Goal: Task Accomplishment & Management: Use online tool/utility

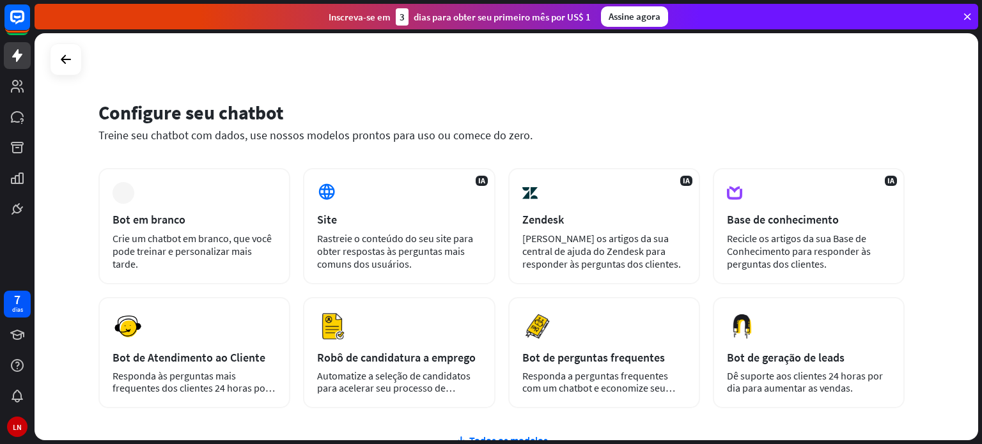
click at [744, 86] on div "Configure seu chatbot Treine seu chatbot com dados, use nossos modelos prontos …" at bounding box center [507, 236] width 944 height 407
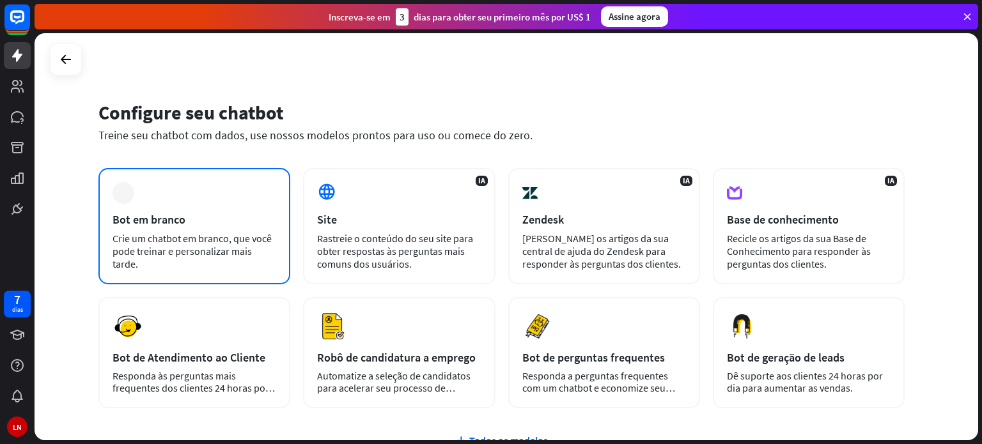
click at [184, 217] on font "Bot em branco" at bounding box center [149, 219] width 73 height 15
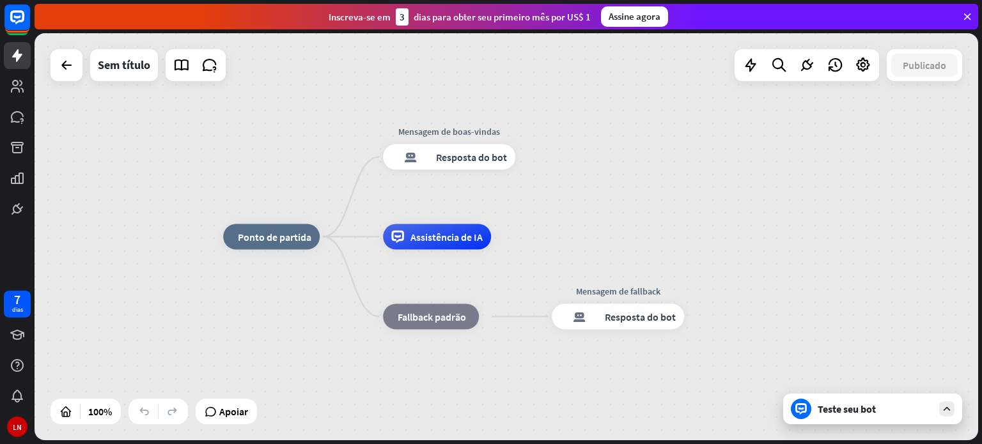
click at [949, 414] on icon at bounding box center [947, 409] width 12 height 12
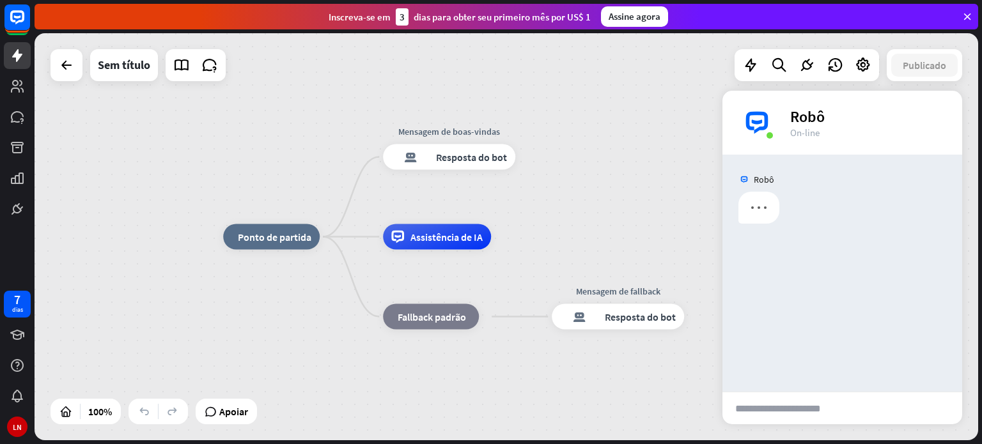
click at [908, 416] on font "enviar" at bounding box center [907, 408] width 92 height 15
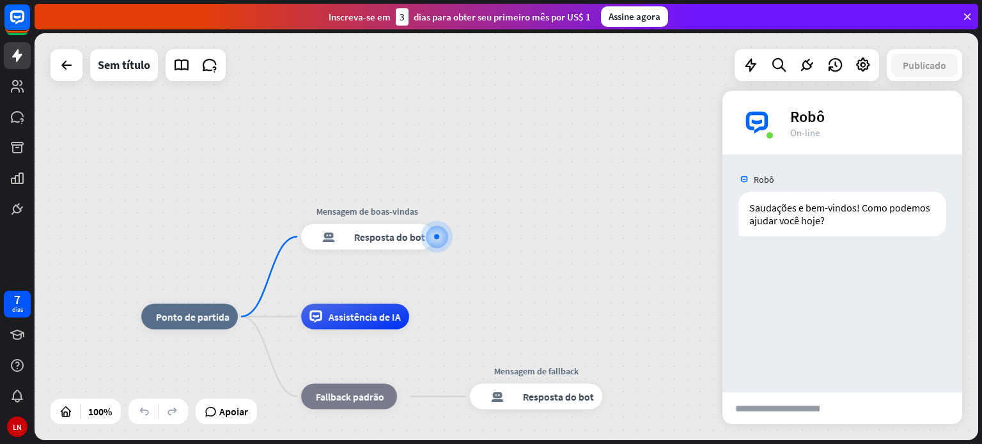
click at [810, 406] on input "text" at bounding box center [788, 409] width 130 height 32
type input "***"
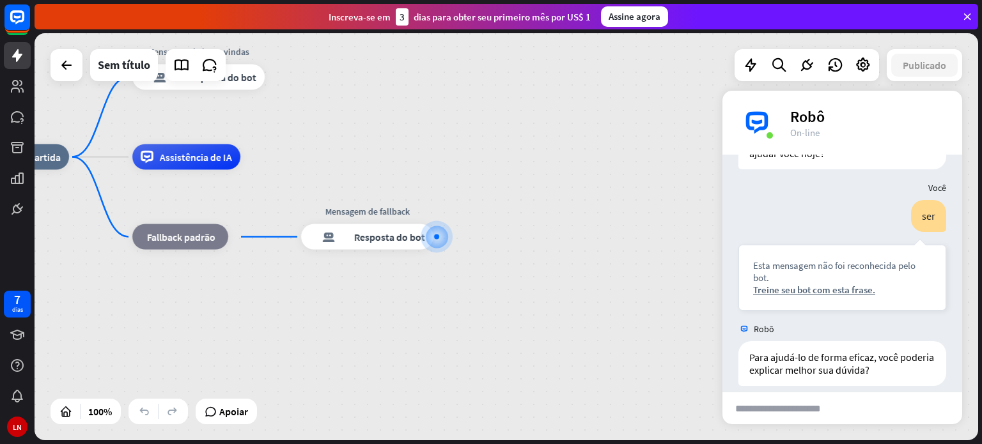
scroll to position [80, 0]
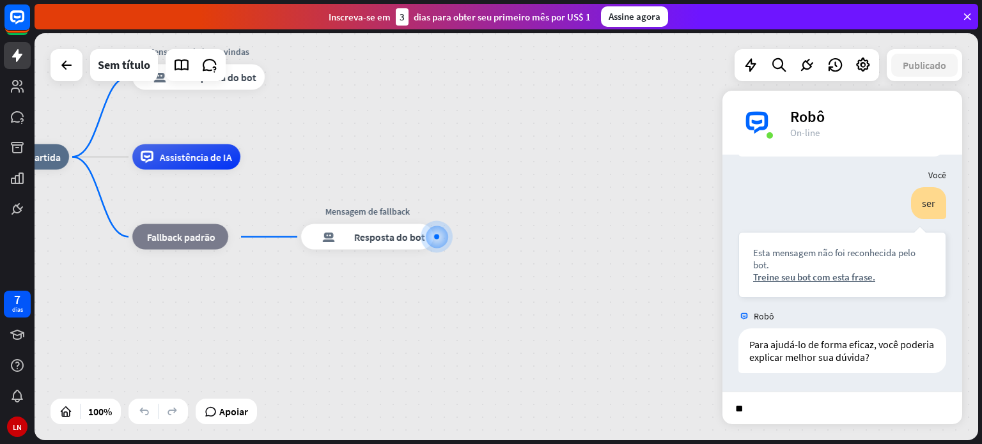
type input "*"
type input "**"
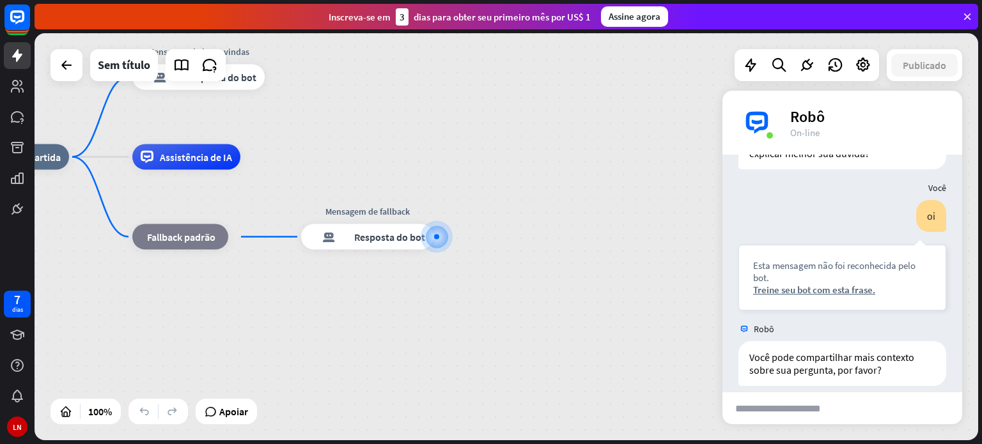
scroll to position [297, 0]
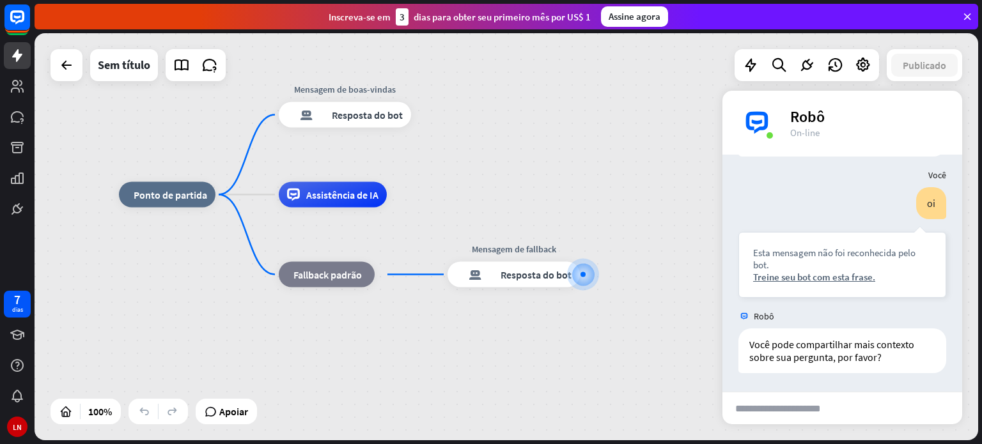
drag, startPoint x: 299, startPoint y: 335, endPoint x: 452, endPoint y: 376, distance: 158.8
click at [450, 375] on div "casa_2 Ponto de partida Mensagem de boas-vindas resposta do bot de bloco Respos…" at bounding box center [591, 398] width 944 height 407
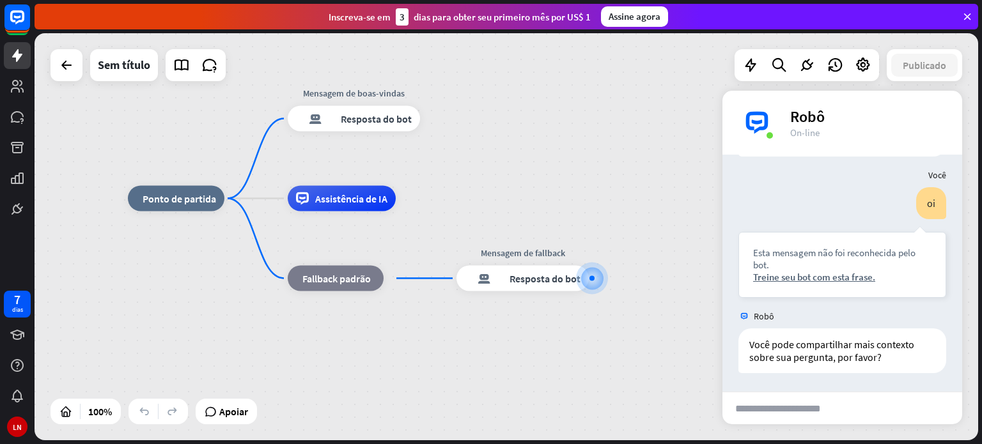
drag, startPoint x: 196, startPoint y: 310, endPoint x: 231, endPoint y: 322, distance: 37.0
click at [231, 322] on div "casa_2 Ponto de partida Mensagem de boas-vindas resposta do bot de bloco Respos…" at bounding box center [600, 402] width 944 height 407
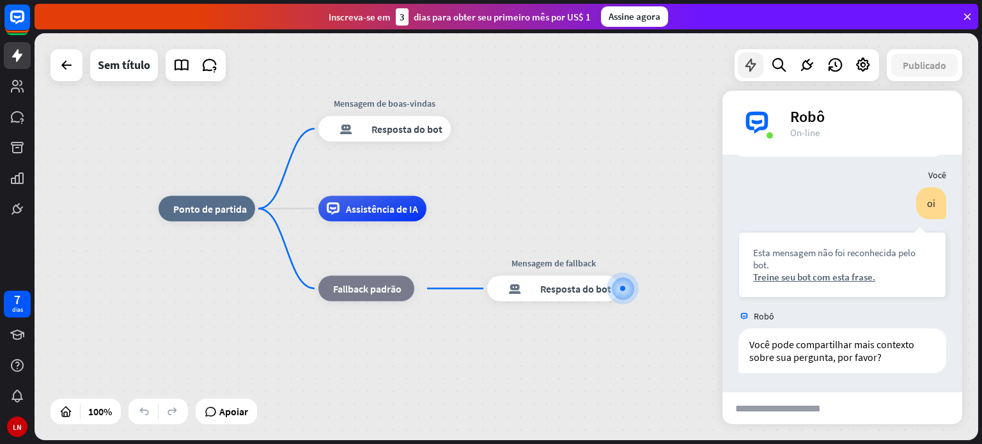
click at [744, 72] on icon at bounding box center [750, 65] width 17 height 17
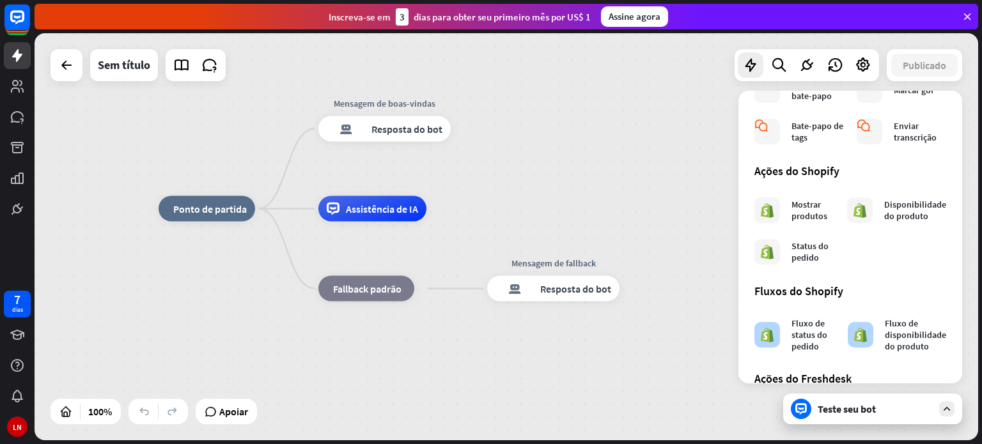
scroll to position [756, 0]
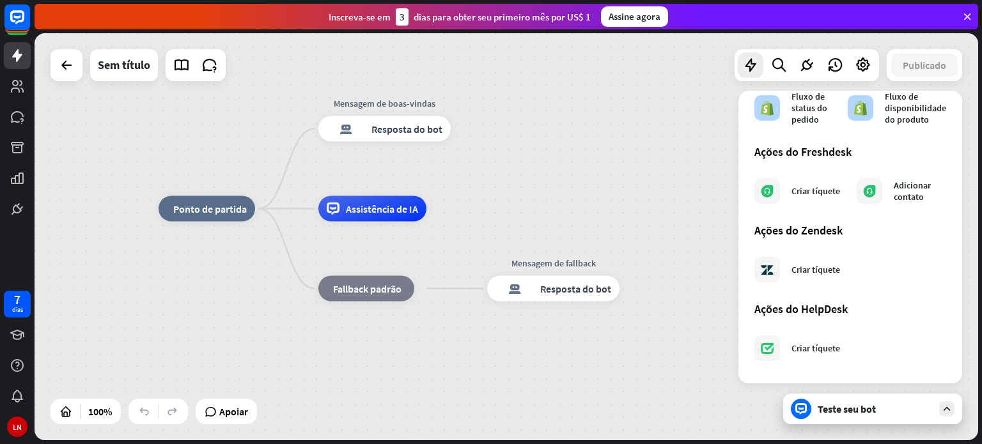
click at [83, 335] on div "casa_2 Ponto de partida Mensagem de boas-vindas resposta do bot de bloco Respos…" at bounding box center [507, 236] width 944 height 407
click at [15, 120] on icon at bounding box center [17, 117] width 13 height 12
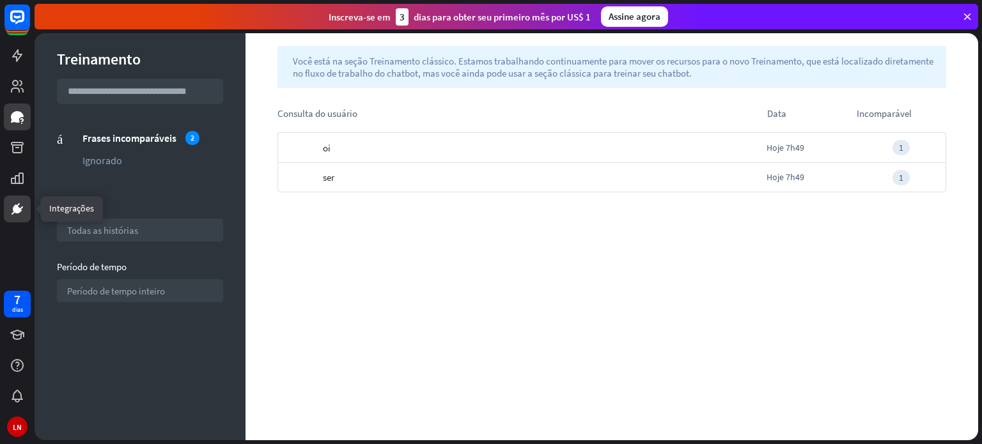
click at [13, 199] on link at bounding box center [17, 209] width 27 height 27
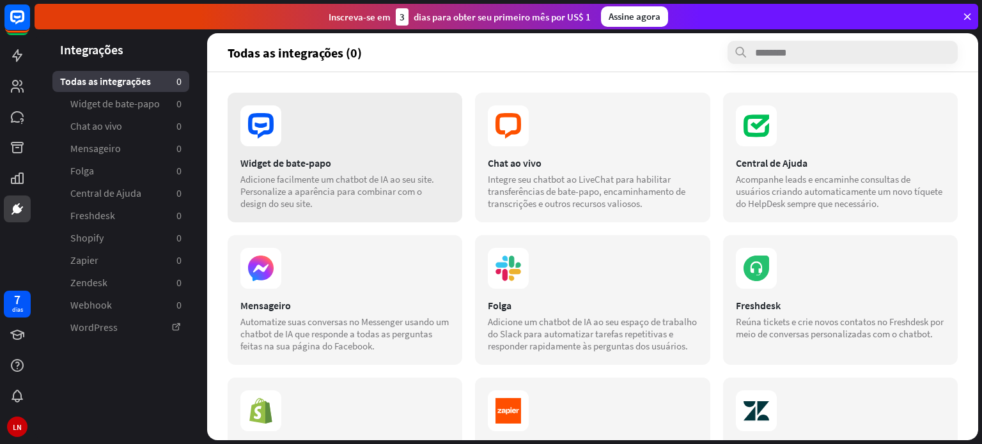
click at [348, 173] on font "Adicione facilmente um chatbot de IA ao seu site. Personalize a aparência para …" at bounding box center [337, 191] width 194 height 36
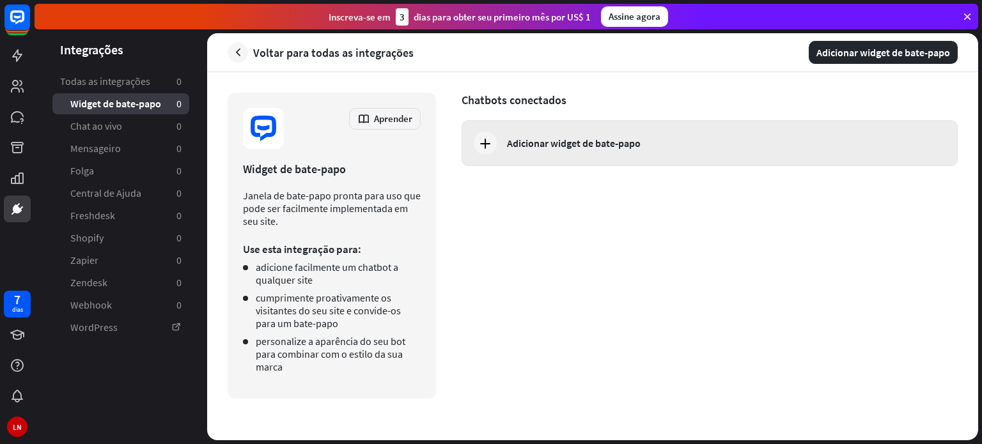
click at [478, 137] on icon at bounding box center [485, 143] width 15 height 15
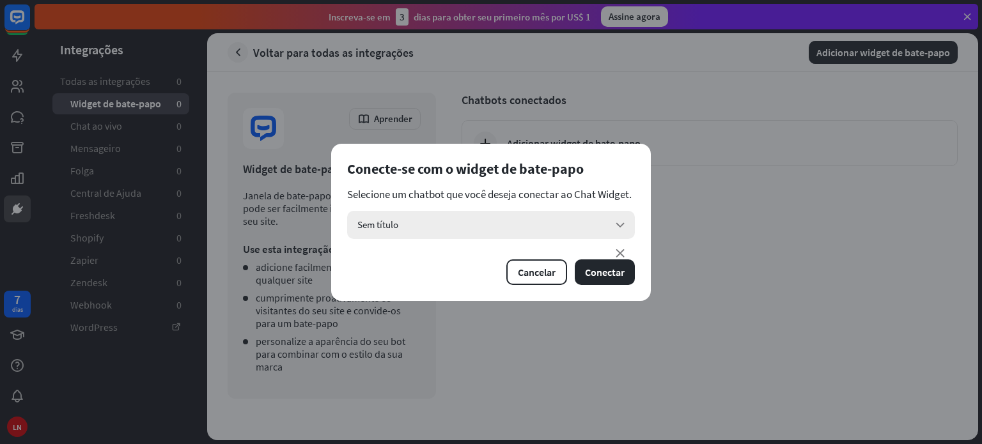
click at [468, 235] on div "Sem título seta para baixo" at bounding box center [491, 225] width 288 height 28
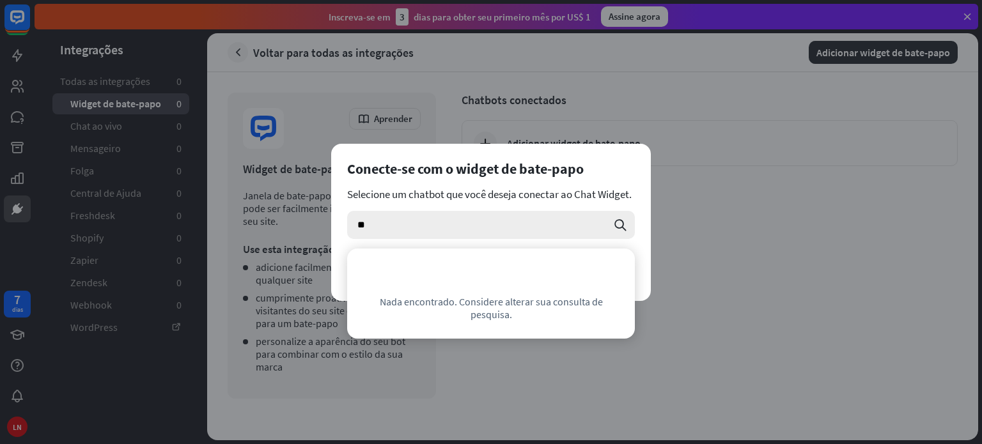
type input "*"
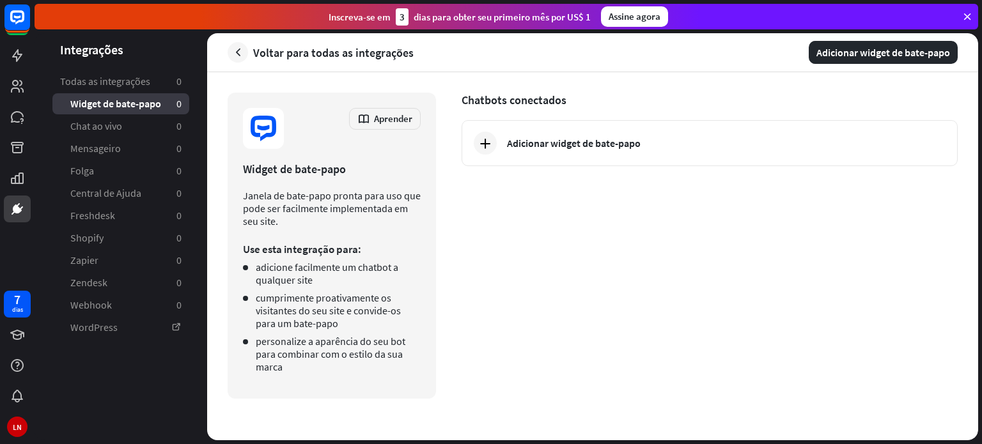
click at [657, 178] on div "fechar Conecte-se com o widget de bate-papo Selecione um chatbot que você desej…" at bounding box center [491, 222] width 982 height 444
click at [233, 58] on icon "button" at bounding box center [237, 52] width 13 height 13
